Goal: Find contact information: Find contact information

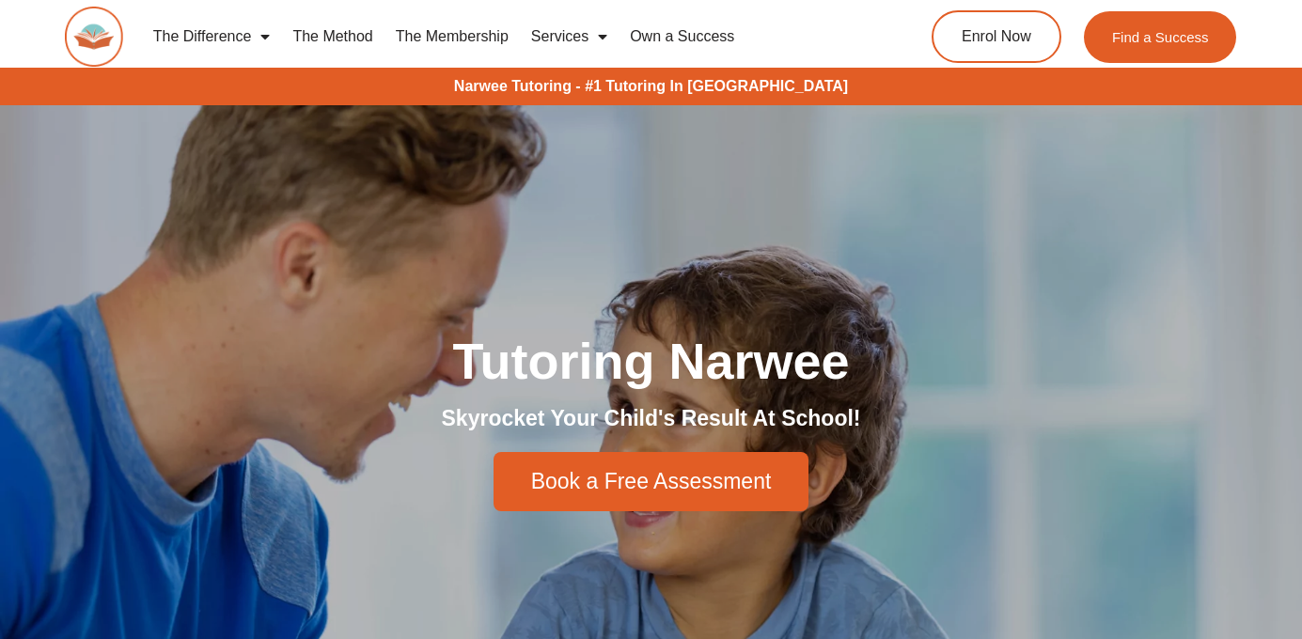
click at [574, 32] on link "Services" at bounding box center [569, 36] width 99 height 43
click at [572, 35] on link "Services" at bounding box center [569, 36] width 99 height 43
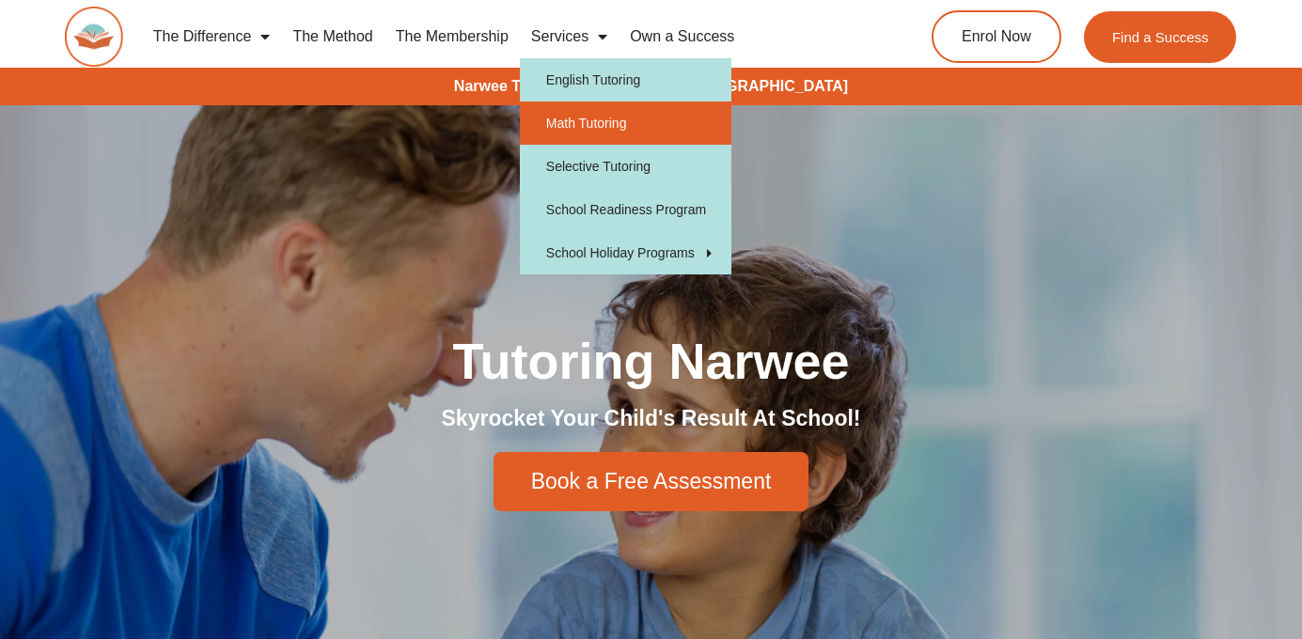
click at [614, 114] on link "Math Tutoring" at bounding box center [626, 123] width 212 height 43
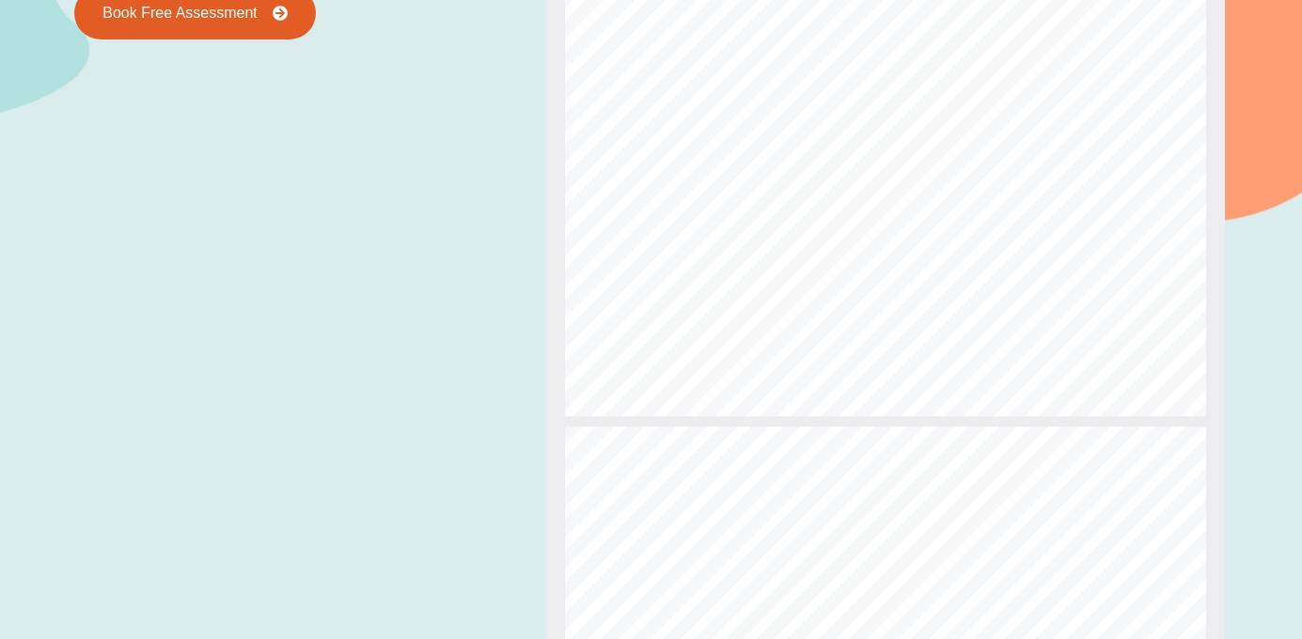
scroll to position [1908, 0]
type input "**"
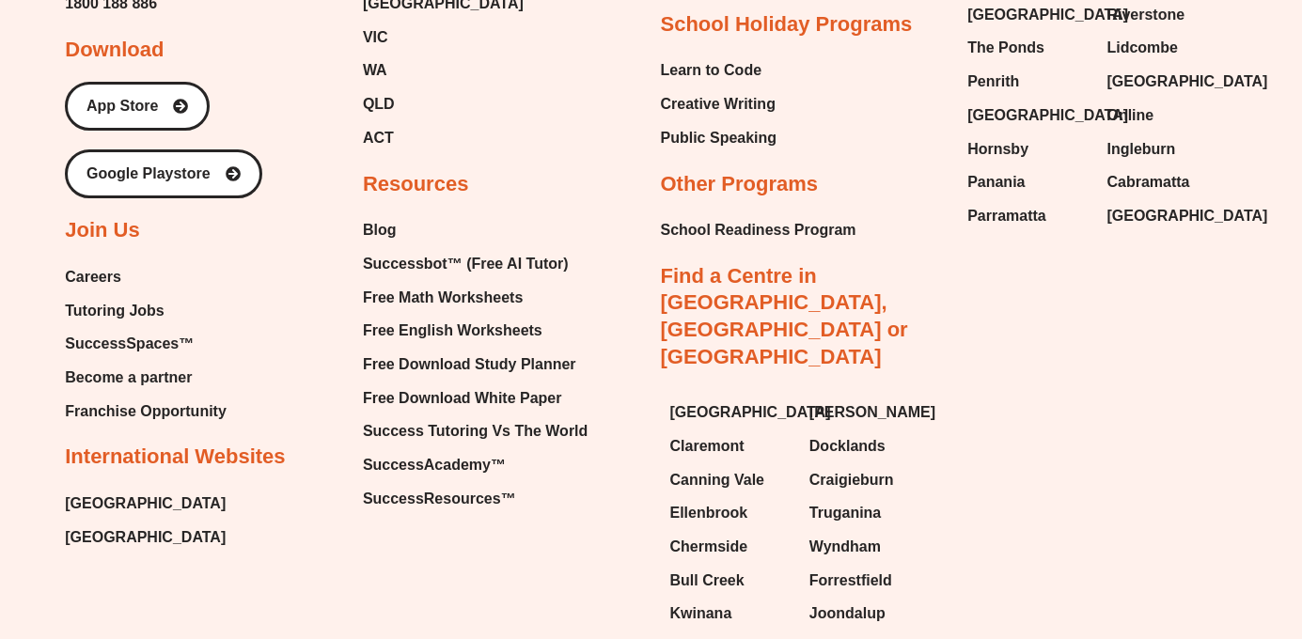
scroll to position [6578, 0]
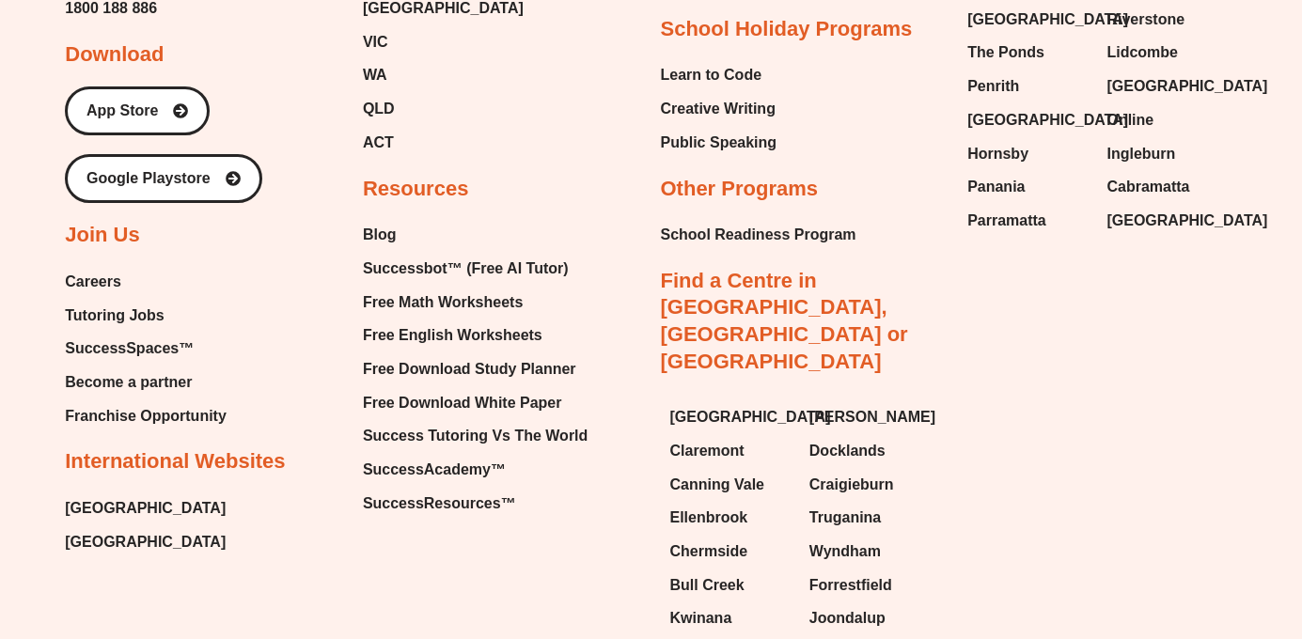
click at [109, 286] on span "Careers" at bounding box center [93, 282] width 56 height 28
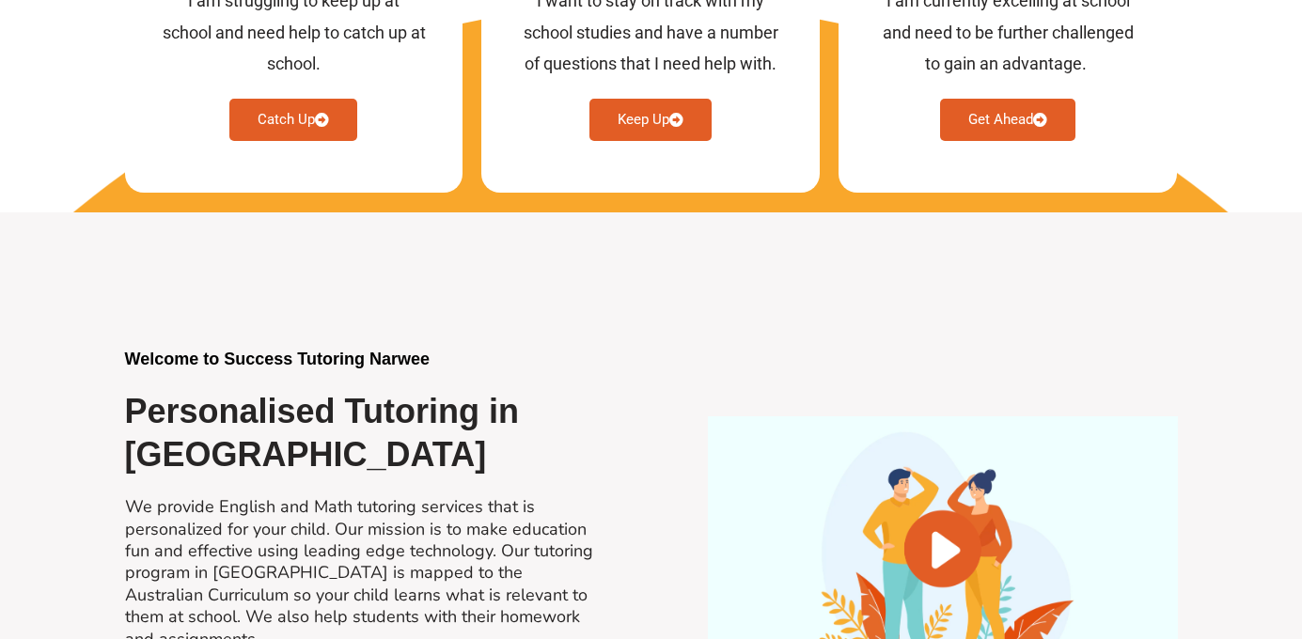
scroll to position [1140, 0]
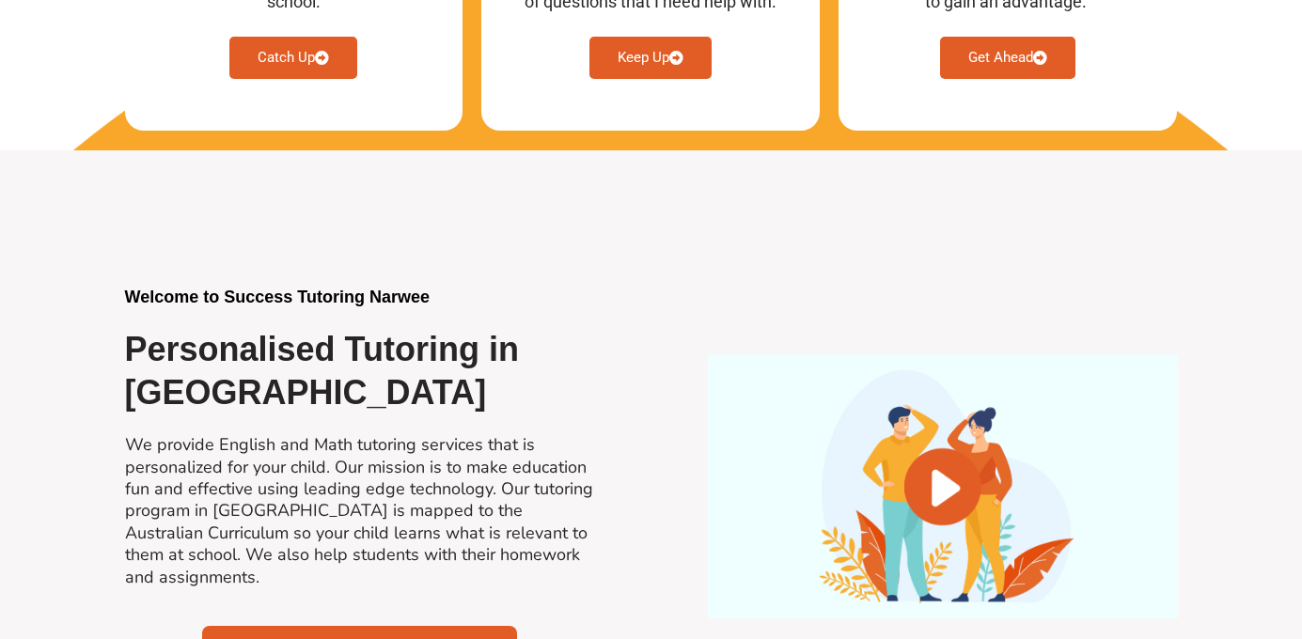
click at [784, 231] on div "Welcome to Success Tutoring Narwee Personalised Tutoring in [GEOGRAPHIC_DATA] W…" at bounding box center [652, 486] width 1072 height 672
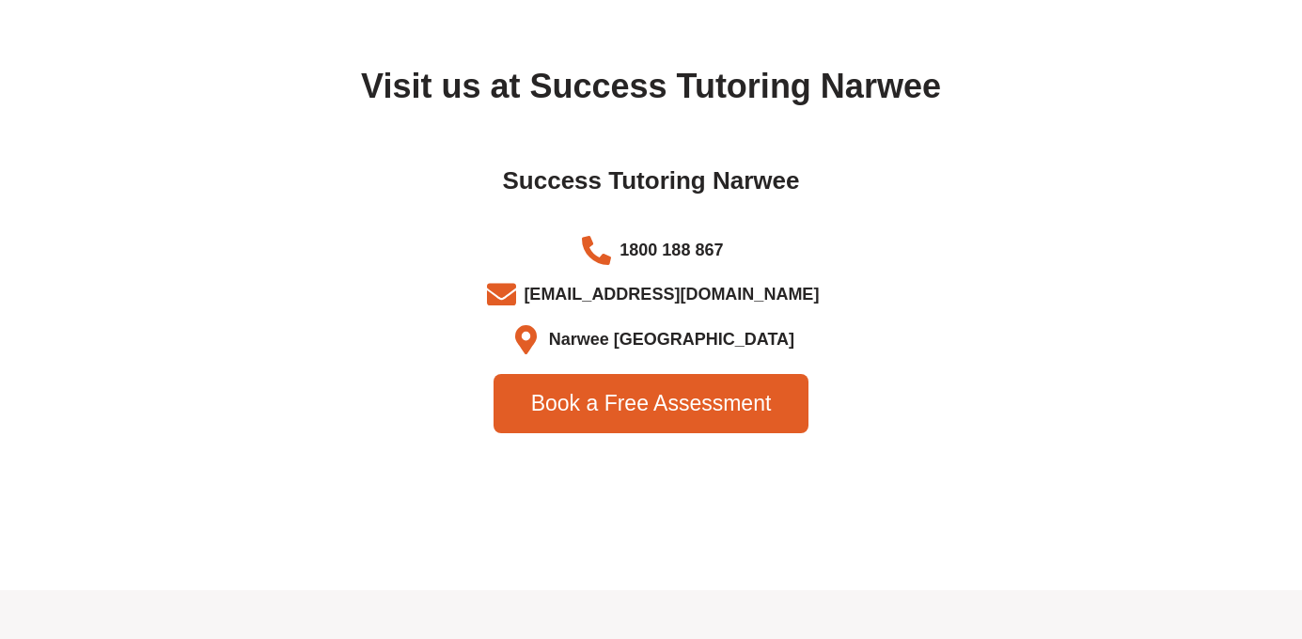
scroll to position [6157, 0]
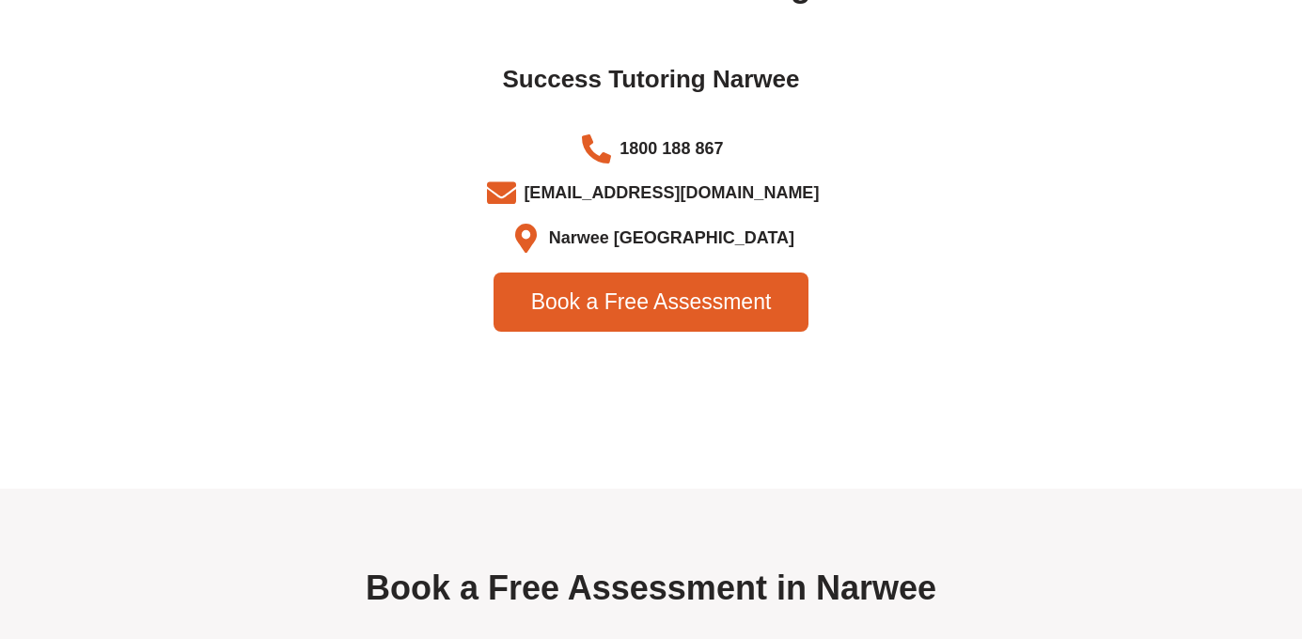
click at [693, 151] on span "1800 188 867" at bounding box center [669, 149] width 108 height 31
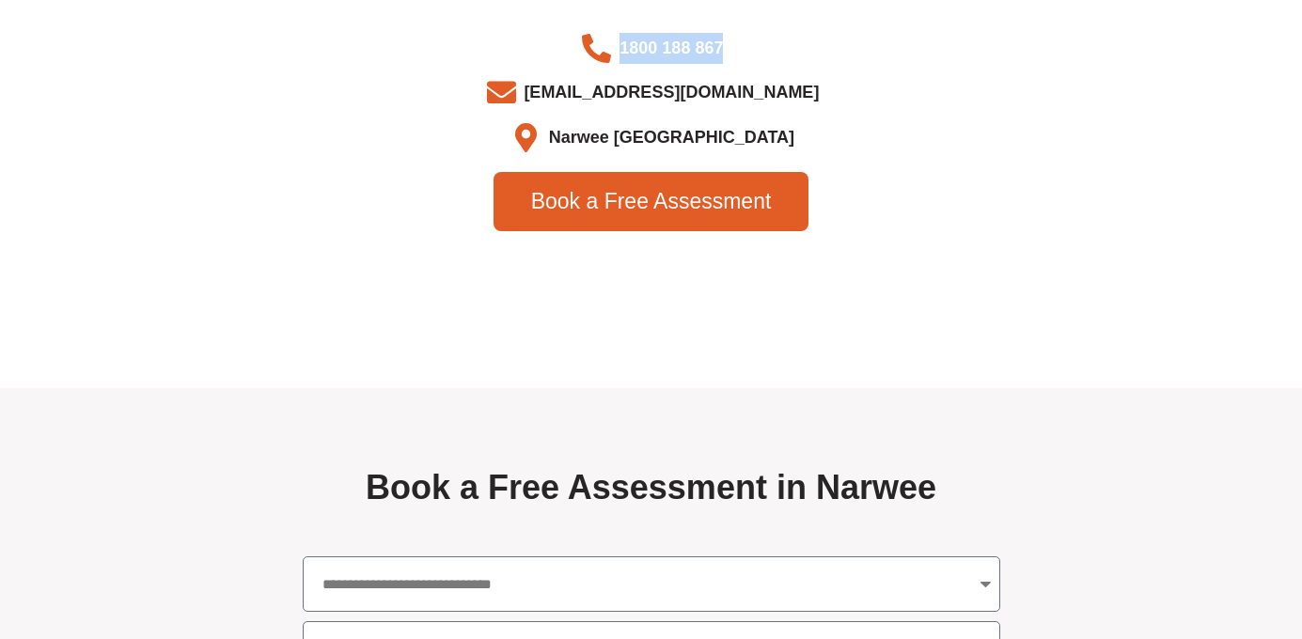
scroll to position [6257, 0]
copy ul "1800 188 867"
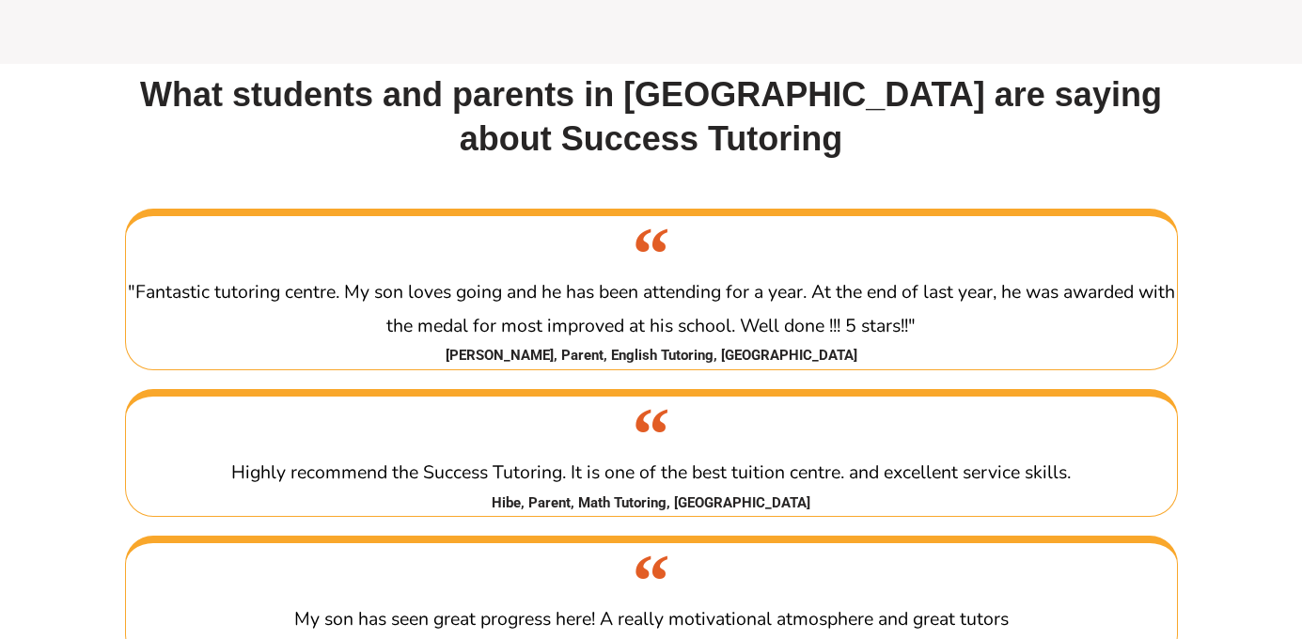
scroll to position [3264, 0]
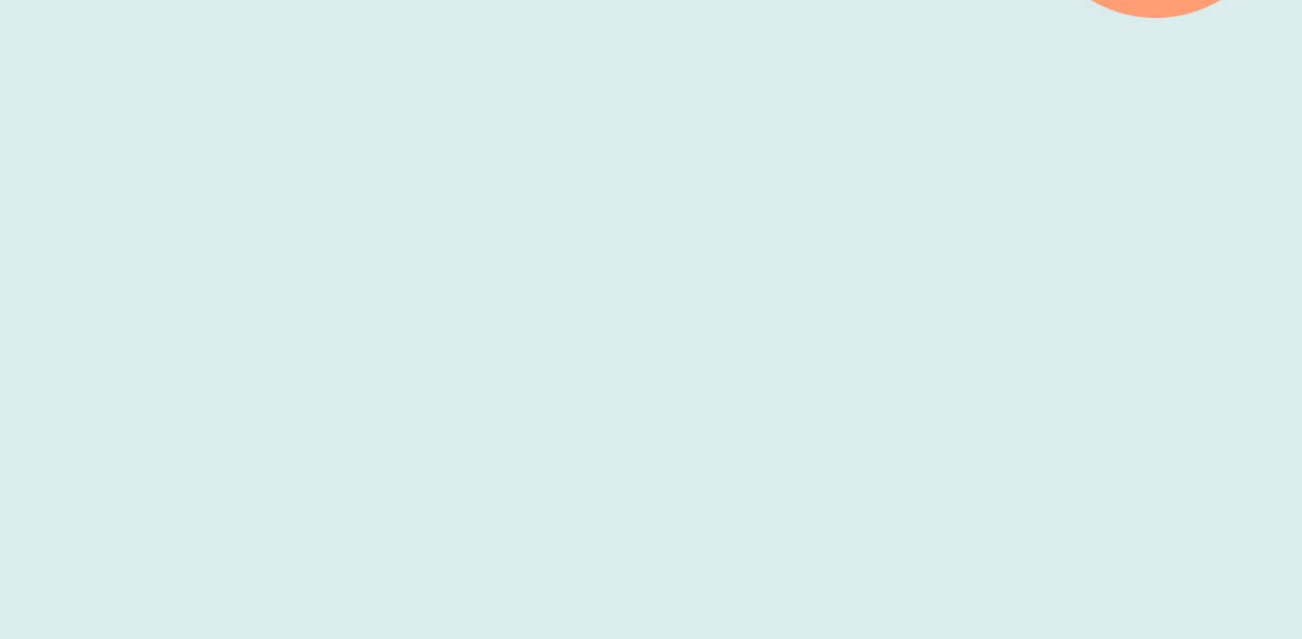
scroll to position [599, 0]
